Goal: Transaction & Acquisition: Purchase product/service

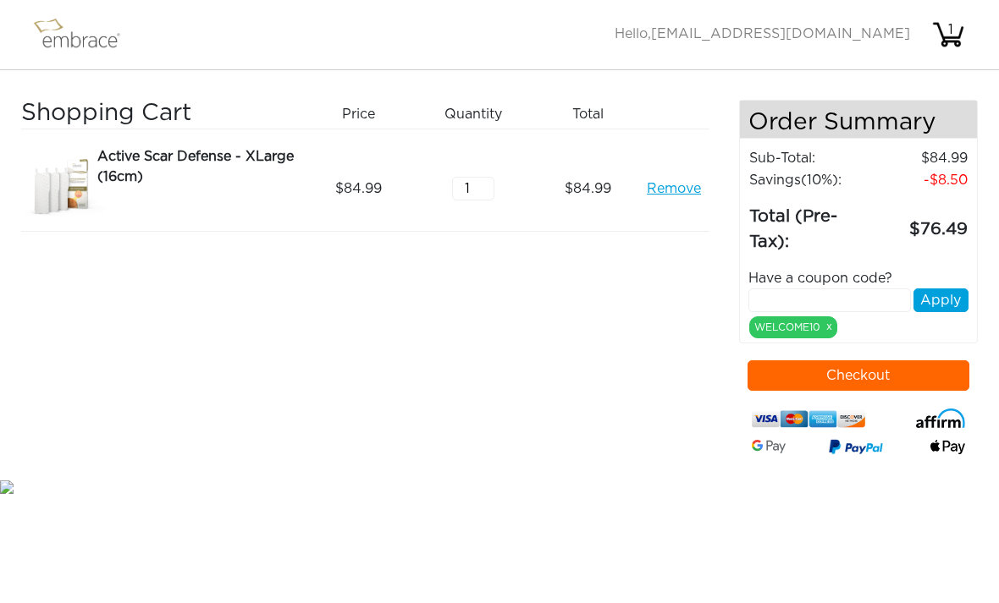
click at [213, 169] on div "Active Scar Defense - XLarge (16cm)" at bounding box center [196, 166] width 198 height 41
click at [135, 157] on div "Active Scar Defense - XLarge (16cm)" at bounding box center [196, 166] width 198 height 41
click at [67, 198] on img at bounding box center [63, 188] width 85 height 85
click at [139, 168] on div "Active Scar Defense - XLarge (16cm)" at bounding box center [196, 166] width 198 height 41
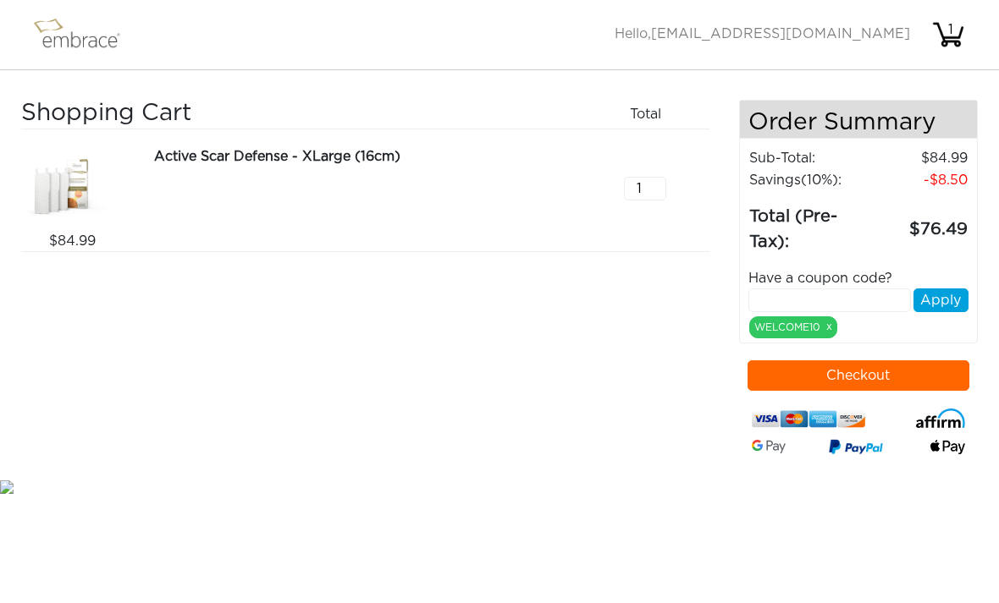
click at [653, 195] on input "1" at bounding box center [645, 189] width 42 height 24
type input "2"
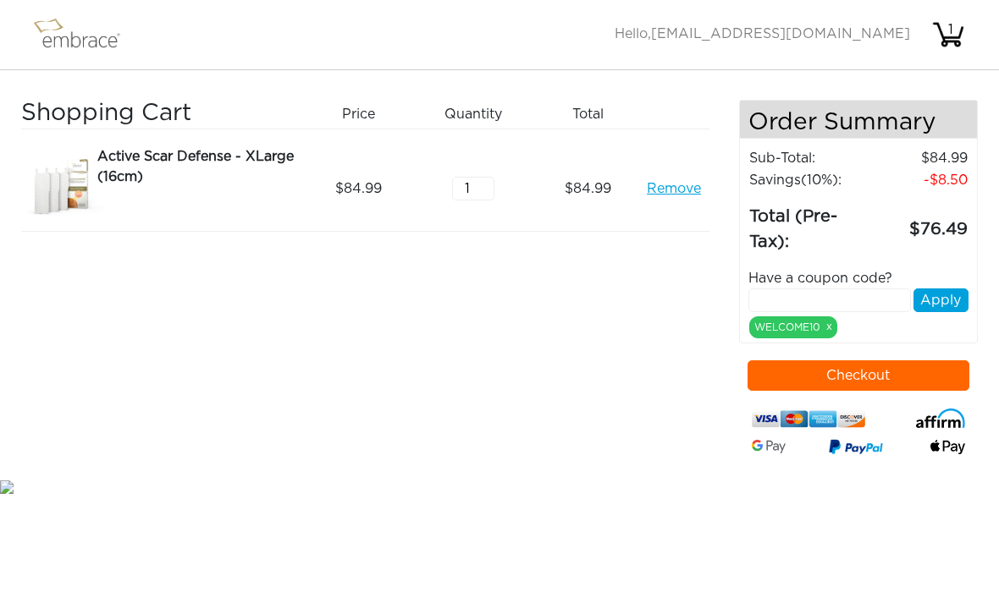
click at [485, 180] on input "1" at bounding box center [473, 189] width 42 height 24
type input "2"
click at [477, 182] on input "2" at bounding box center [473, 189] width 42 height 24
type input "1"
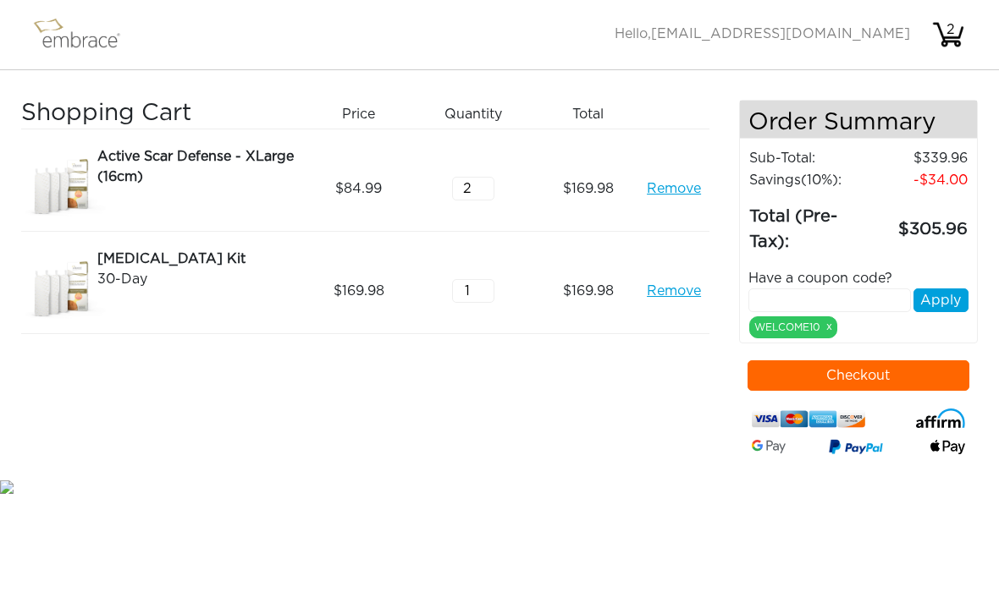
click at [199, 277] on div "30-Day" at bounding box center [196, 279] width 198 height 20
click at [695, 294] on link "Remove" at bounding box center [674, 291] width 54 height 20
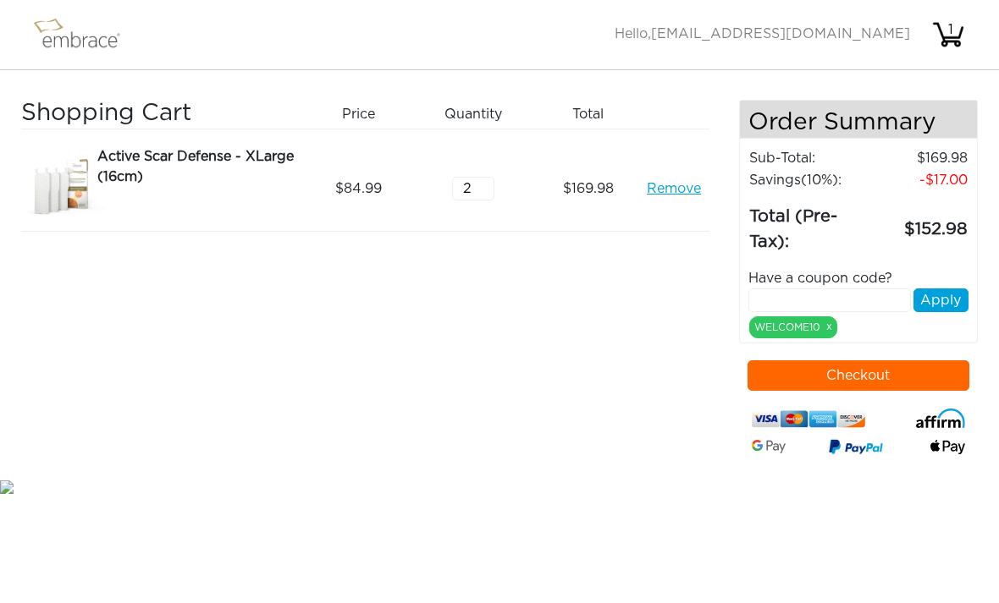
click at [680, 294] on div "Shopping Cart Price Quantity Qty Total Active Scar Defense - XLarge (16cm) Remo…" at bounding box center [380, 288] width 718 height 377
click at [681, 195] on link "Remove" at bounding box center [674, 189] width 54 height 20
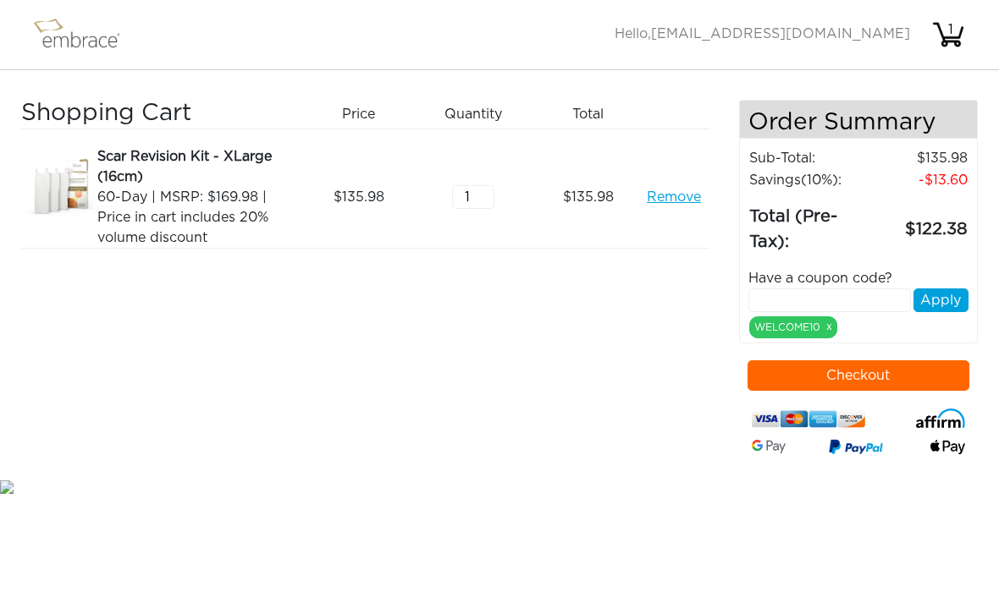
click at [839, 305] on input "text" at bounding box center [829, 301] width 163 height 24
